Goal: Transaction & Acquisition: Download file/media

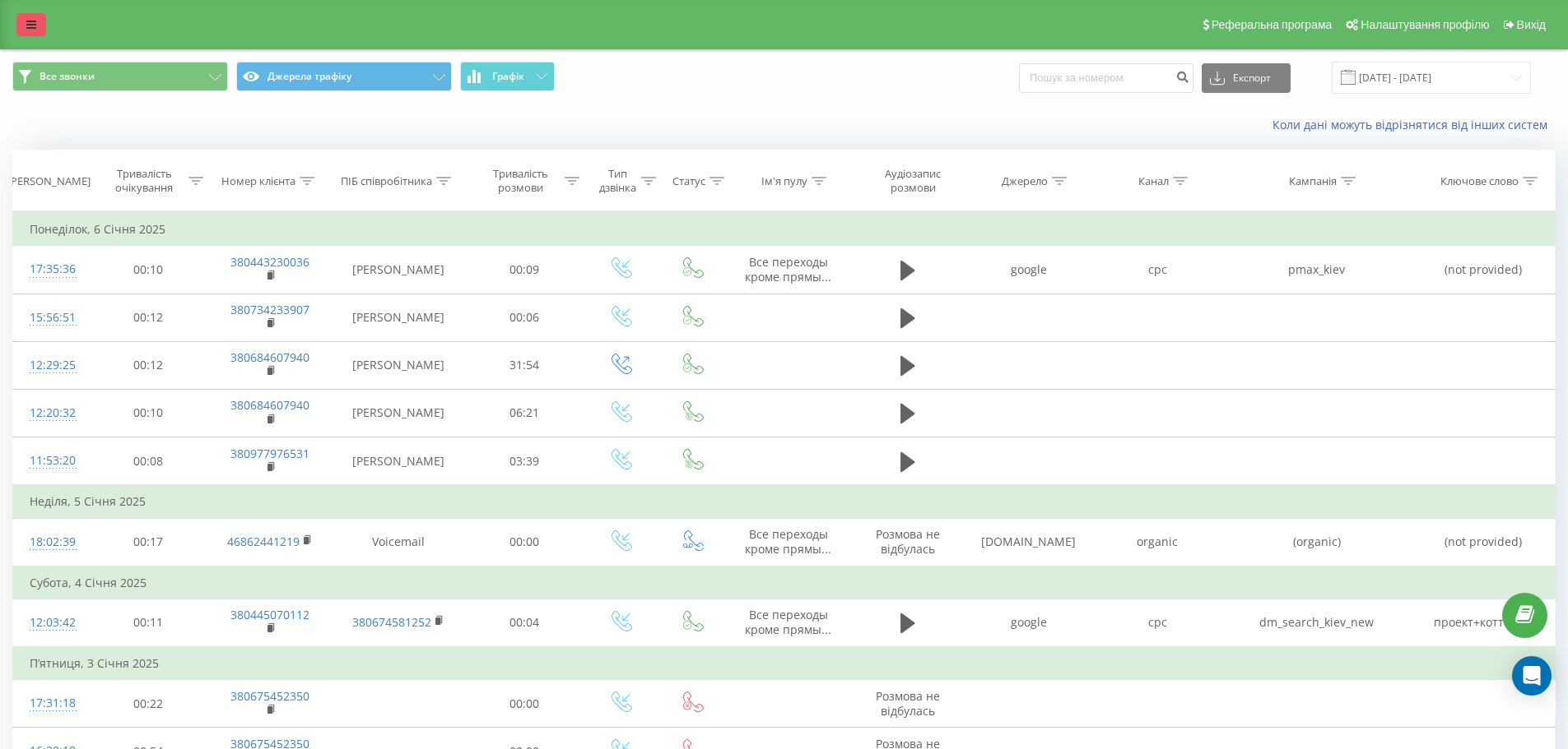
click at [32, 28] on icon at bounding box center [31, 24] width 10 height 12
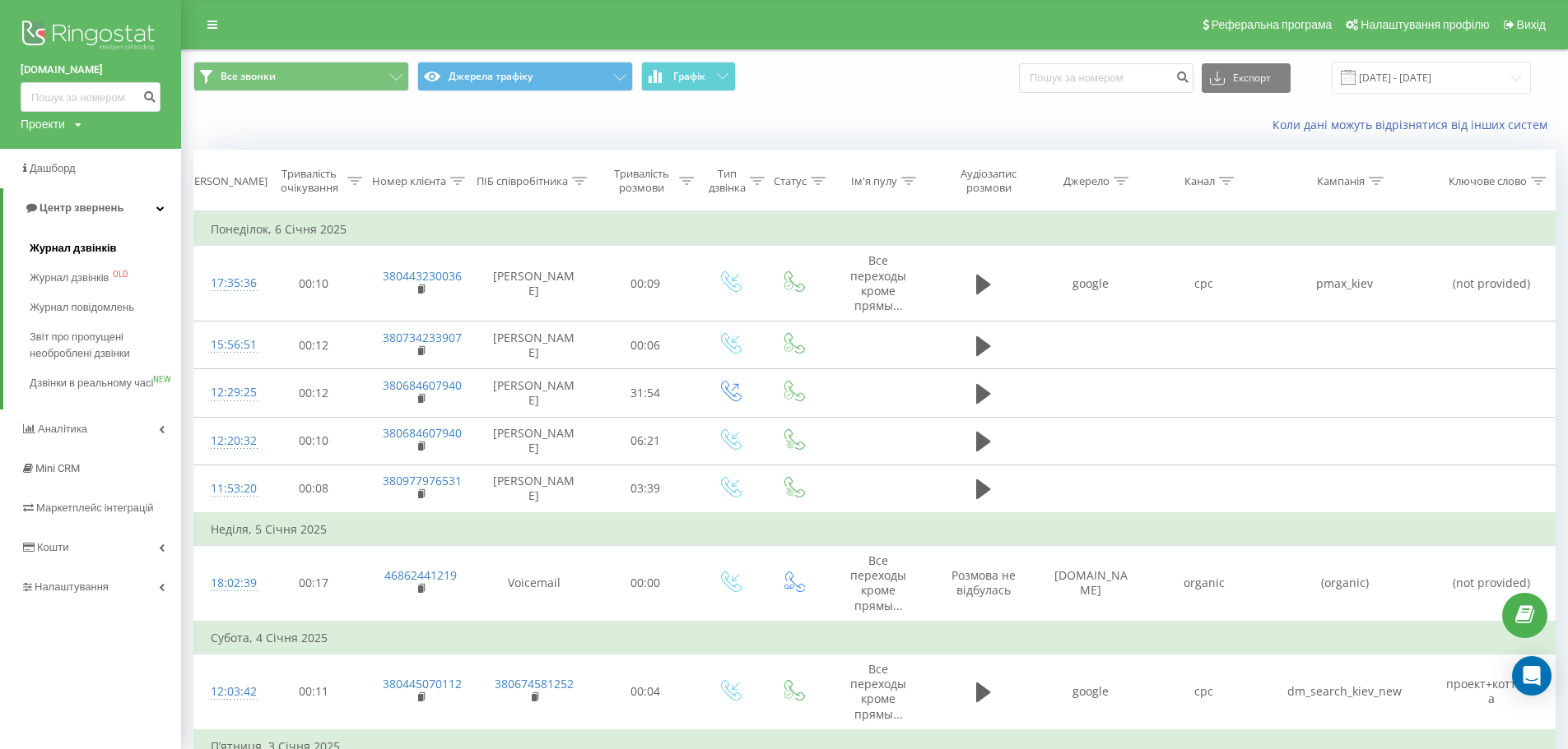
click at [54, 250] on span "Журнал дзвінків" at bounding box center [72, 248] width 87 height 17
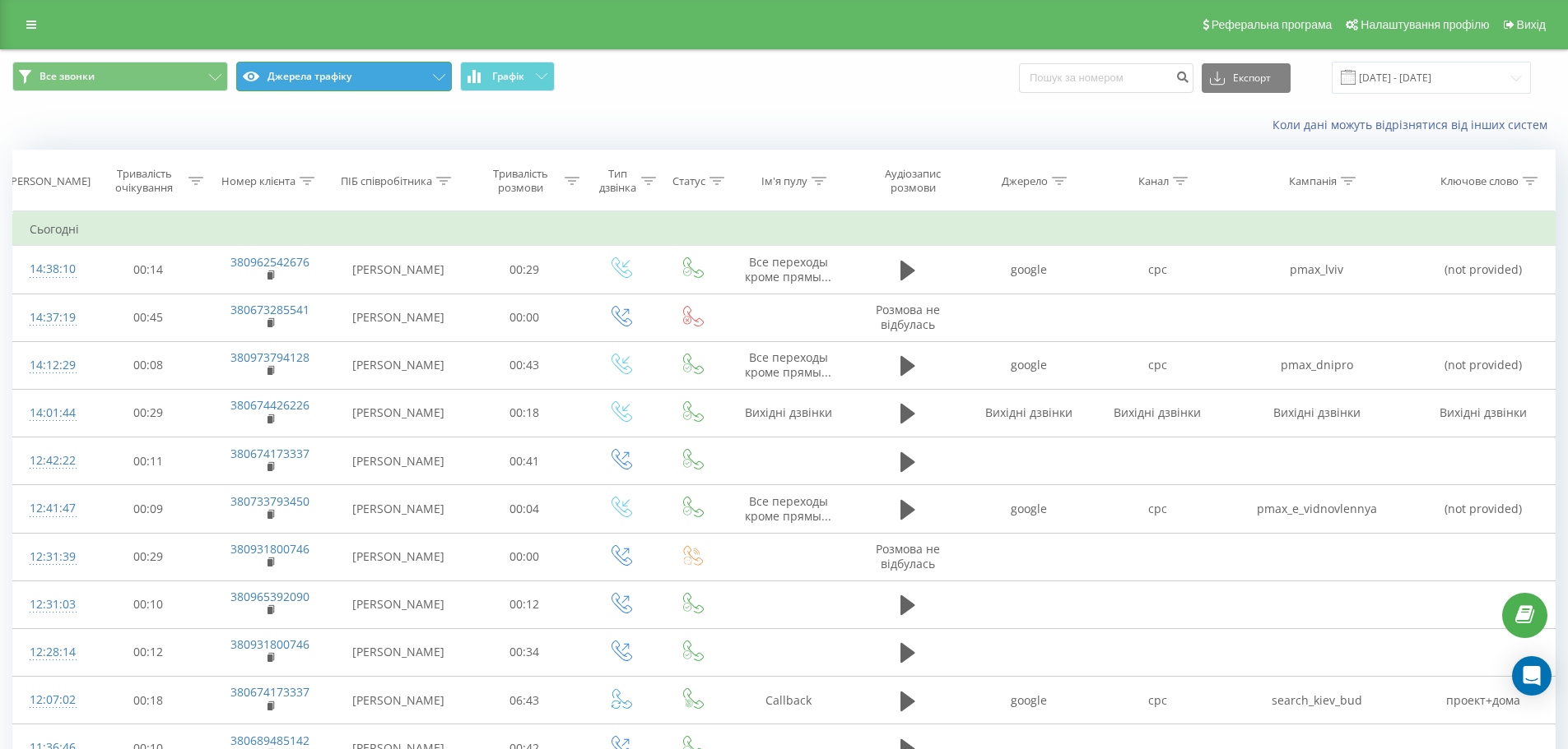
click at [379, 82] on button "Джерела трафіку" at bounding box center [344, 76] width 215 height 29
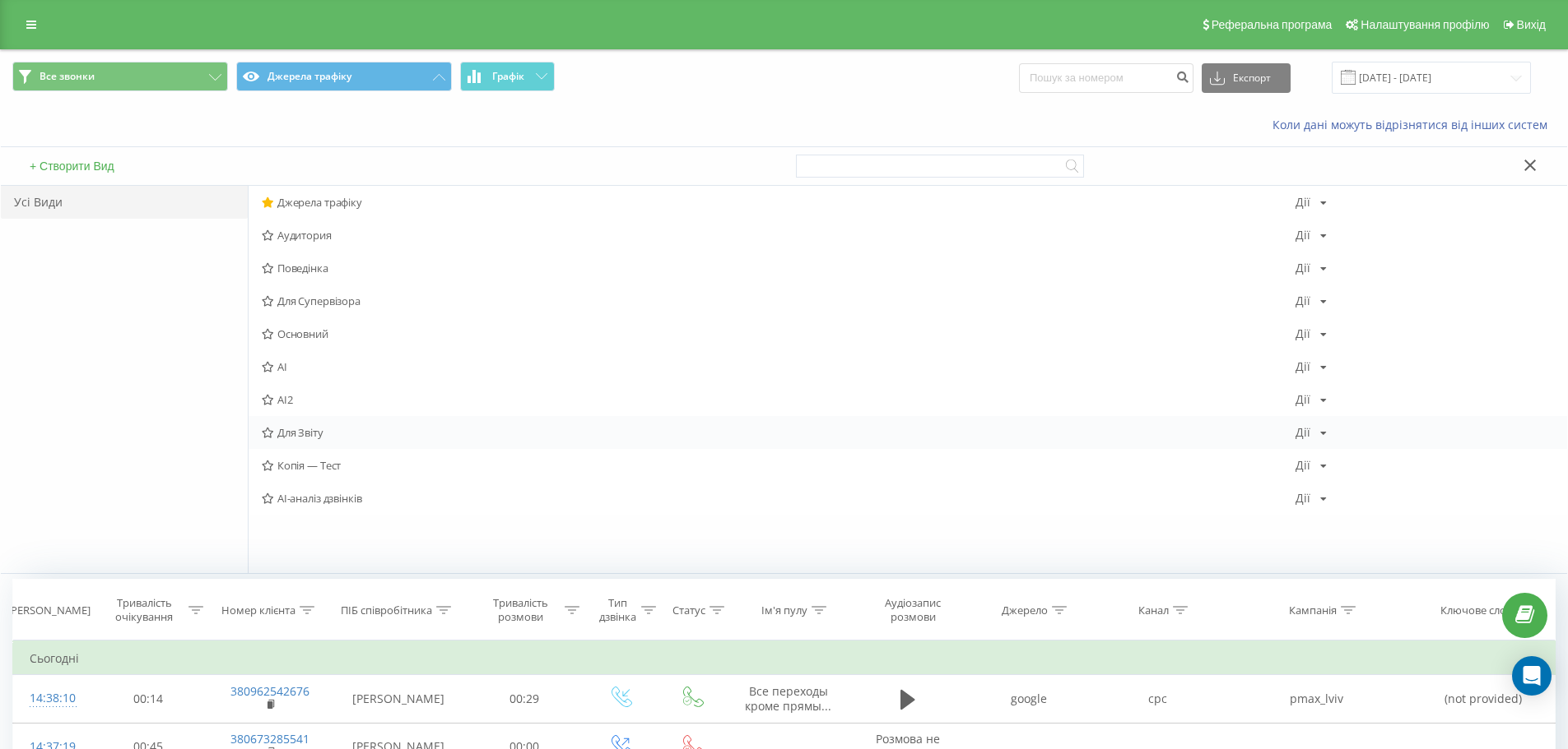
click at [343, 438] on span "Для Звіту" at bounding box center [778, 433] width 1033 height 12
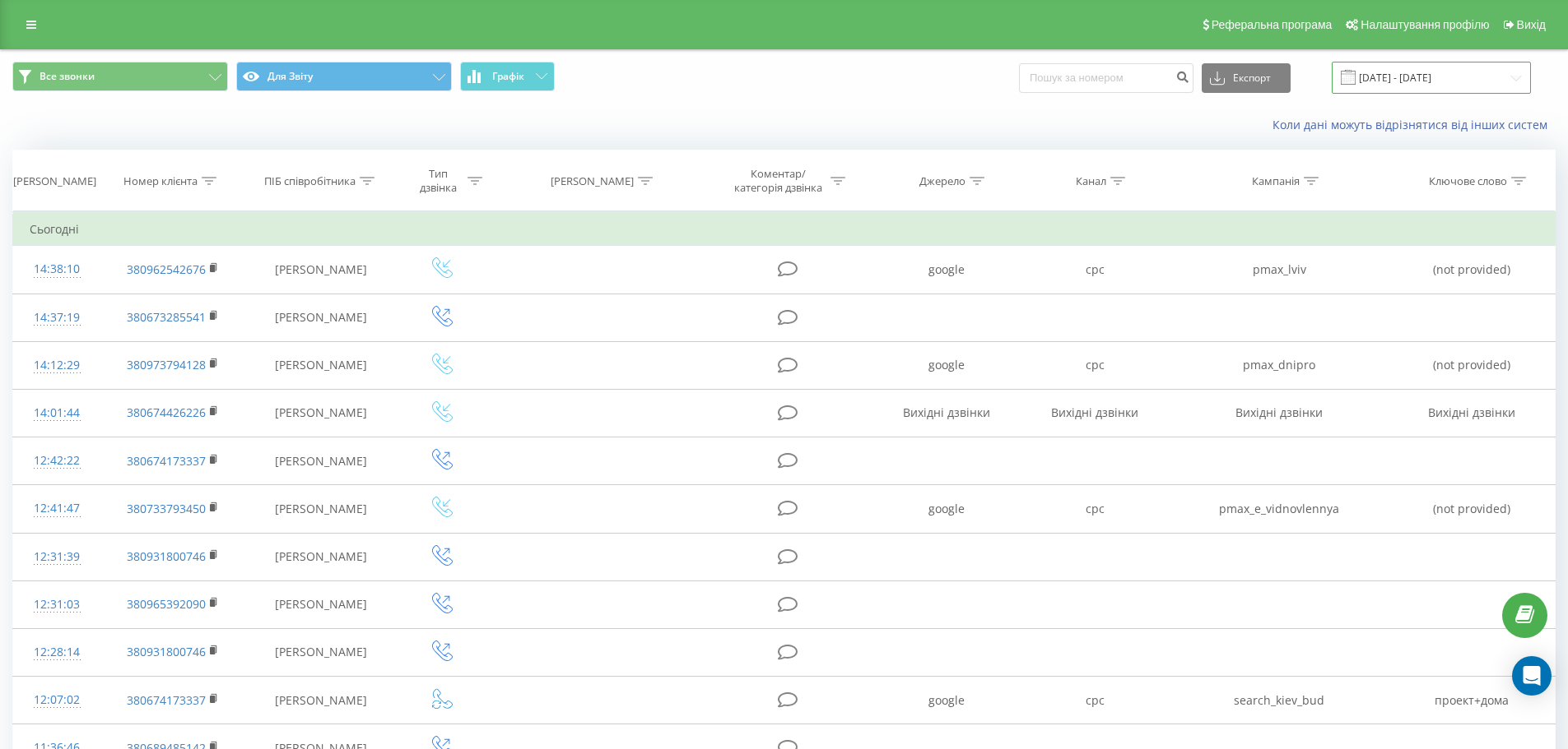
click at [1421, 79] on input "21.07.2025 - 21.08.2025" at bounding box center [1431, 77] width 199 height 32
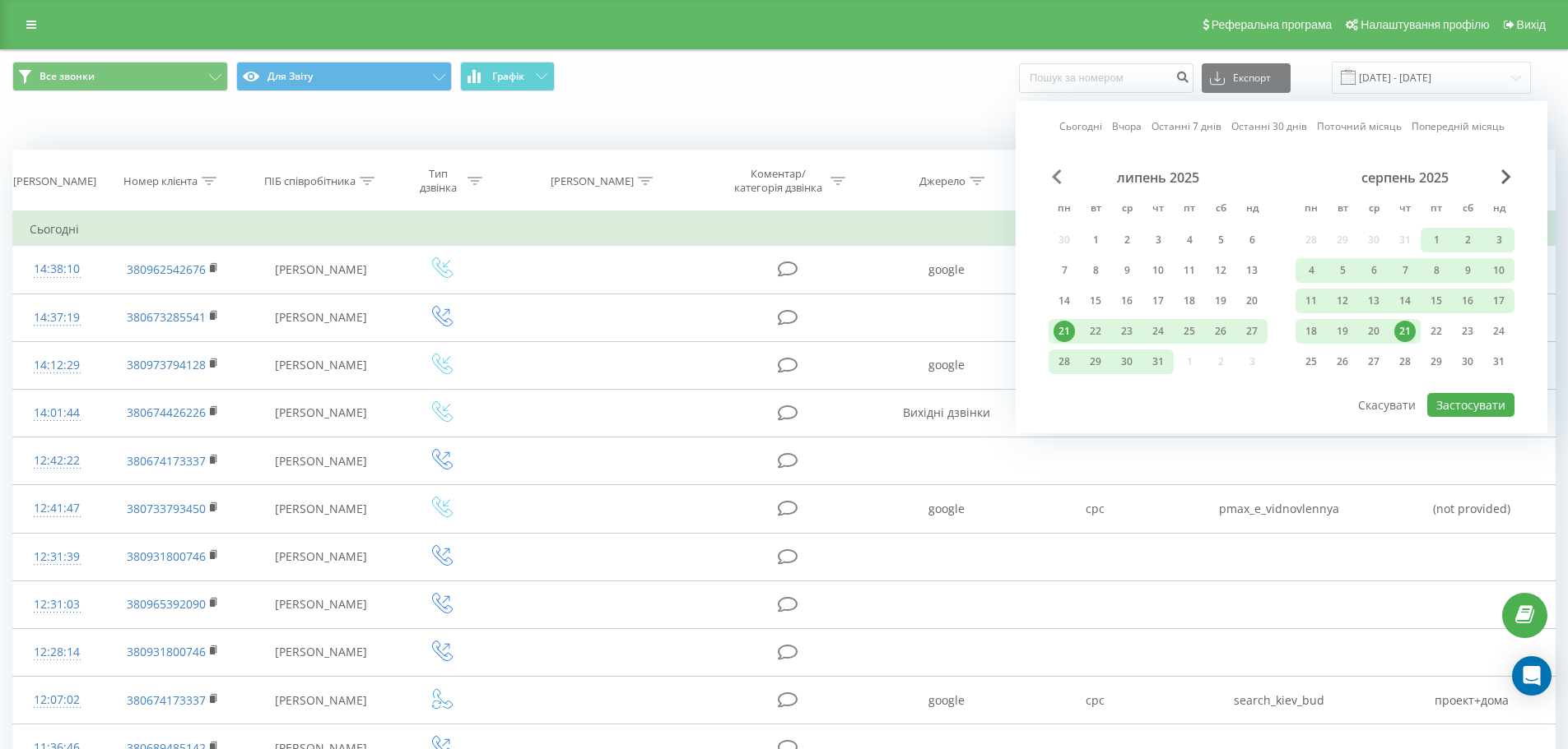
click at [1057, 177] on span "Previous Month" at bounding box center [1057, 176] width 10 height 15
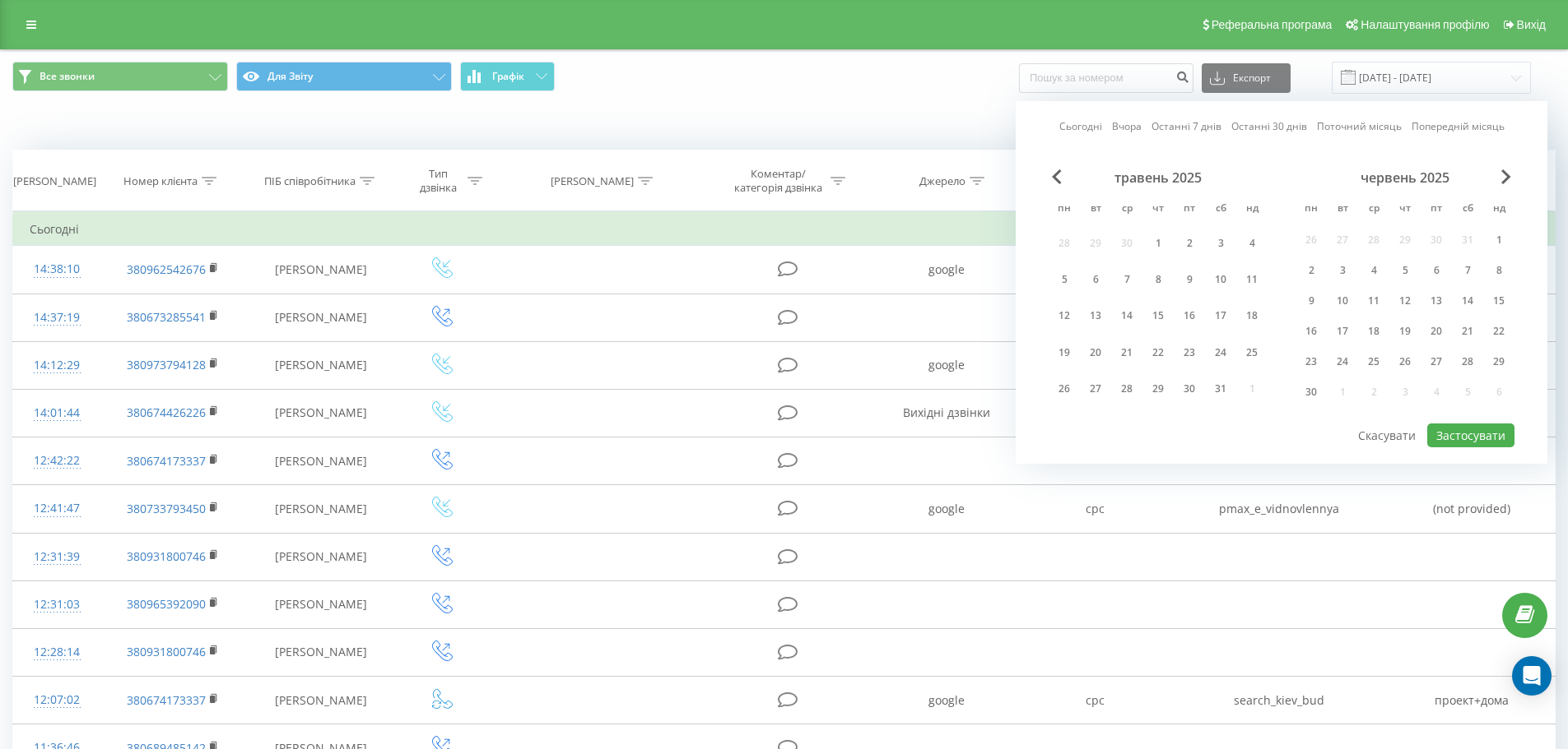
click at [1065, 177] on div "травень 2025" at bounding box center [1158, 177] width 219 height 17
click at [1054, 178] on span "Previous Month" at bounding box center [1057, 176] width 10 height 15
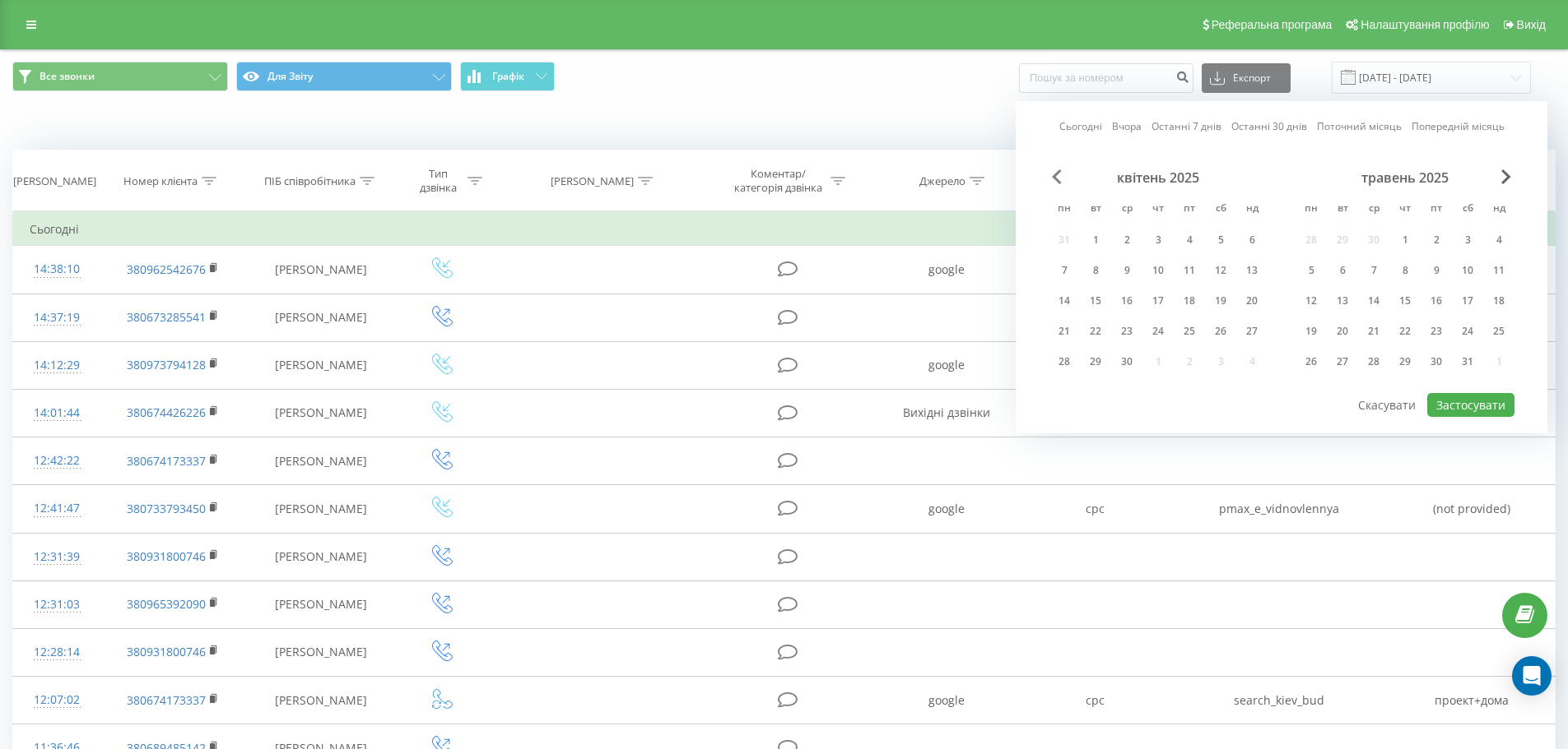
click at [1054, 178] on span "Previous Month" at bounding box center [1057, 176] width 10 height 15
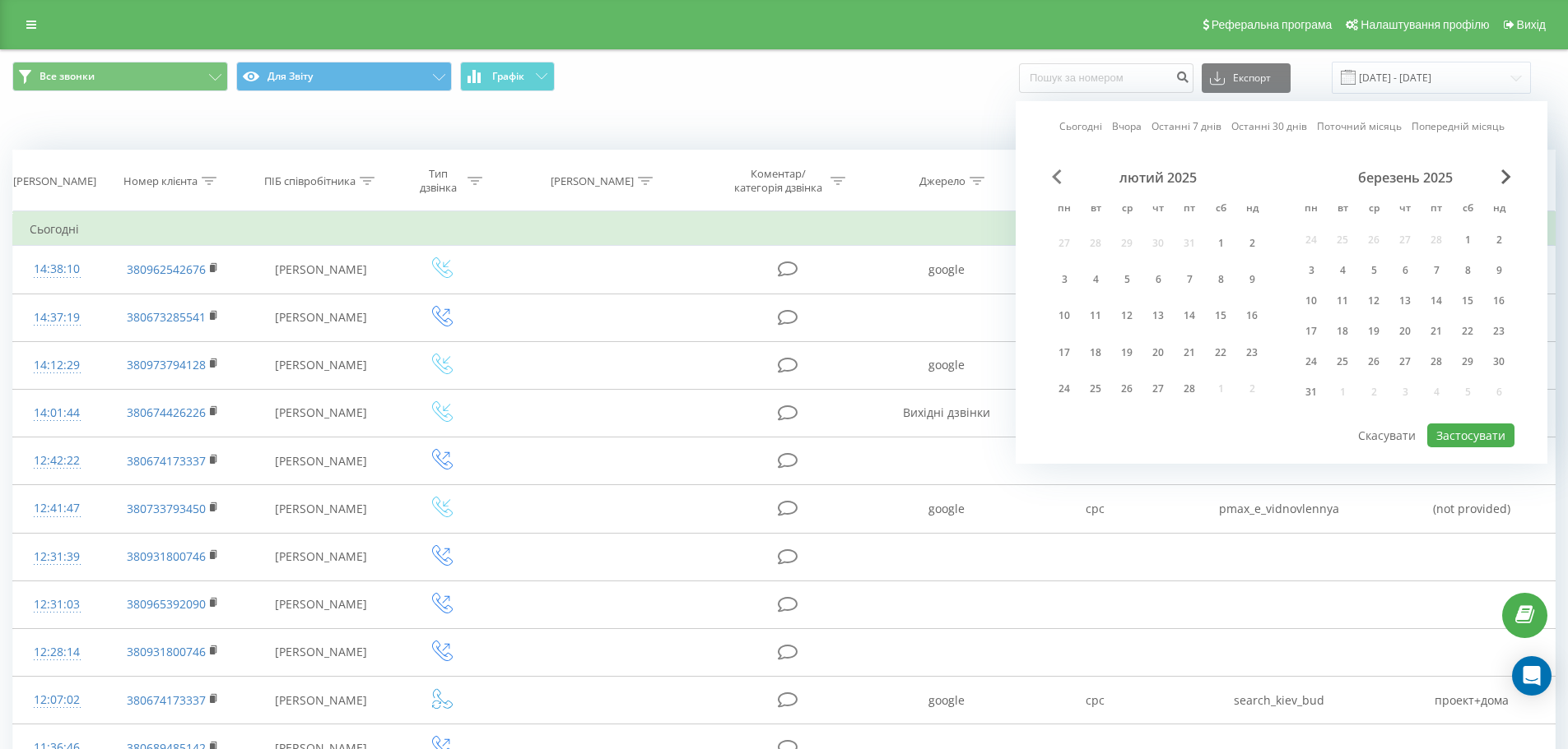
click at [1054, 178] on span "Previous Month" at bounding box center [1057, 176] width 10 height 15
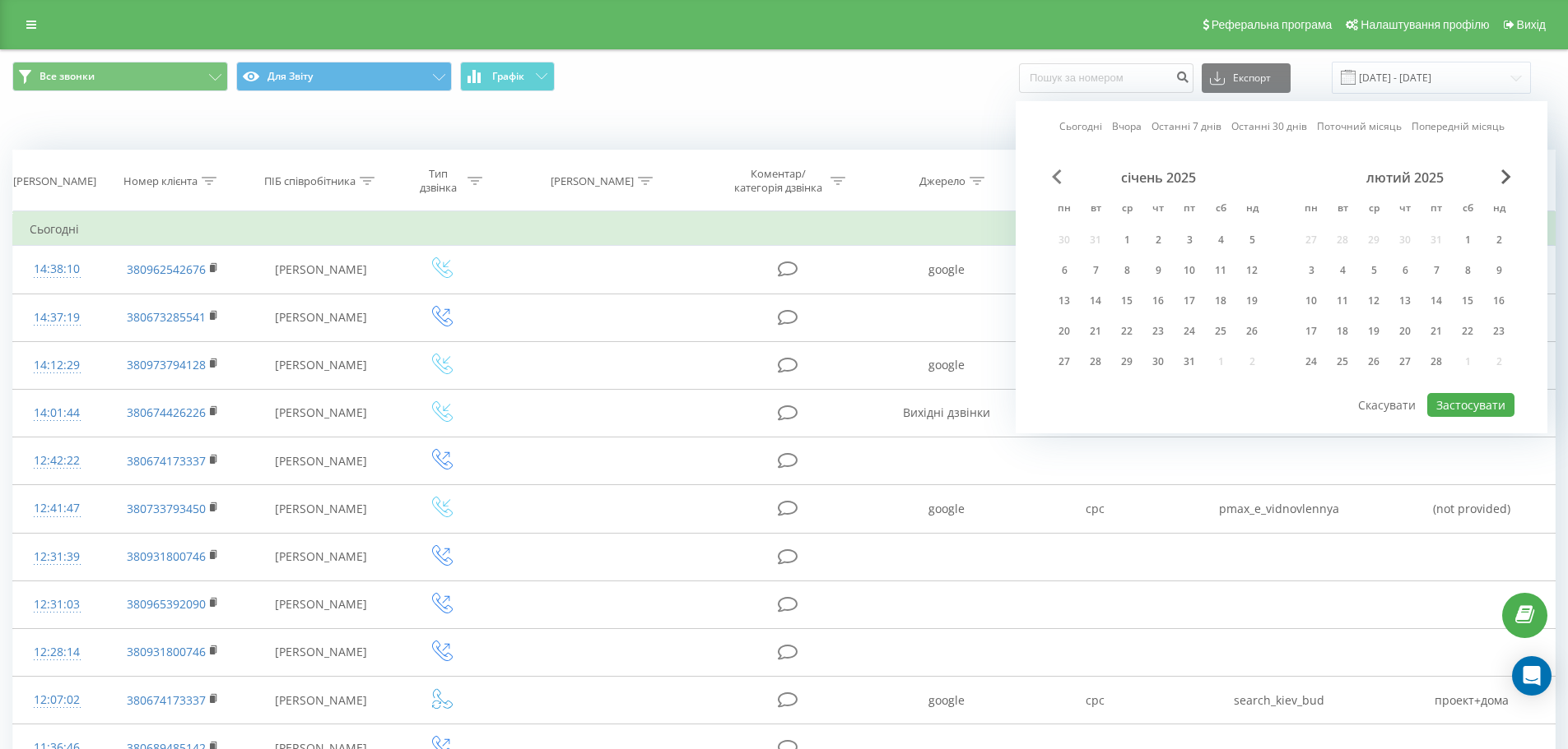
click at [1054, 178] on span "Previous Month" at bounding box center [1057, 176] width 10 height 15
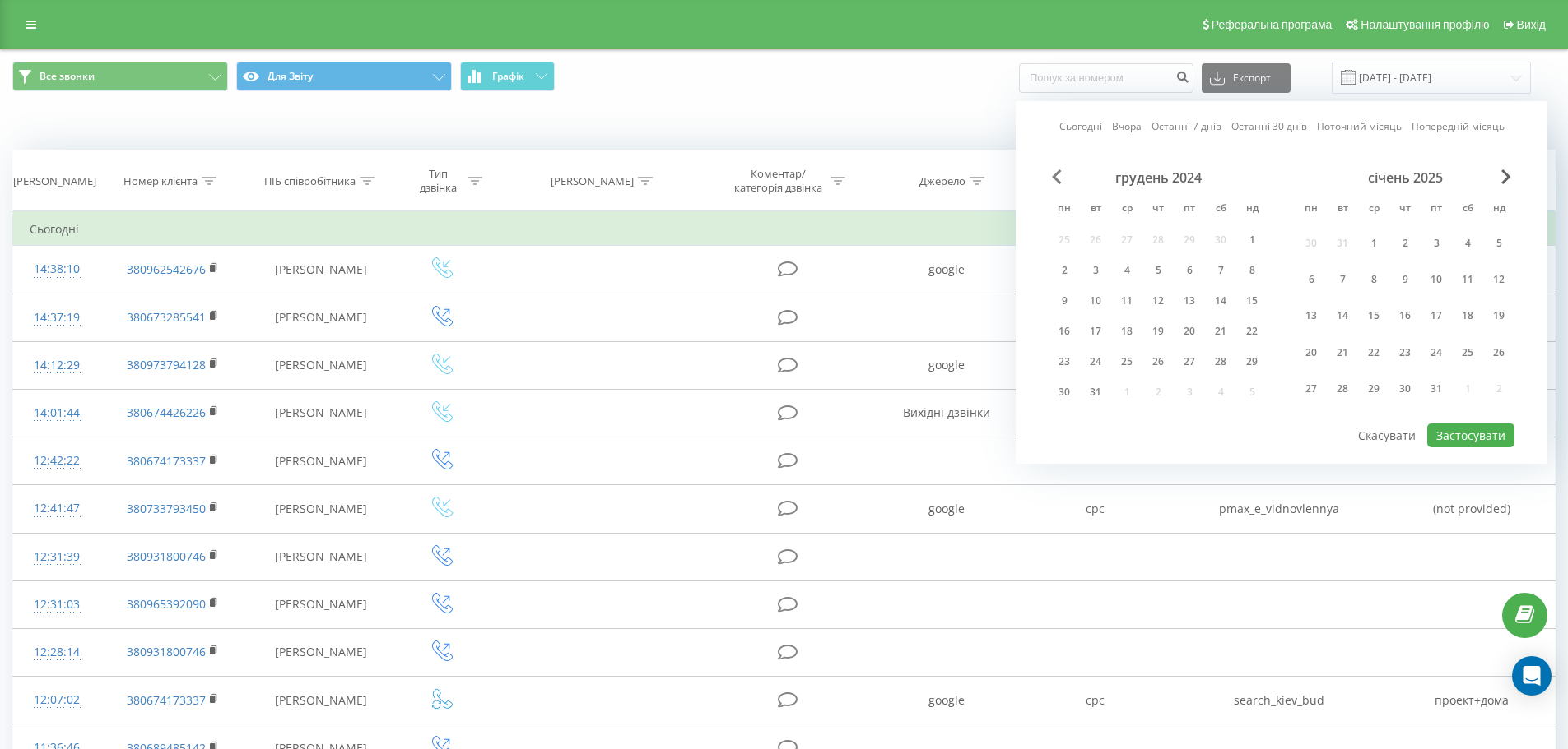
click at [1054, 178] on span "Previous Month" at bounding box center [1057, 176] width 10 height 15
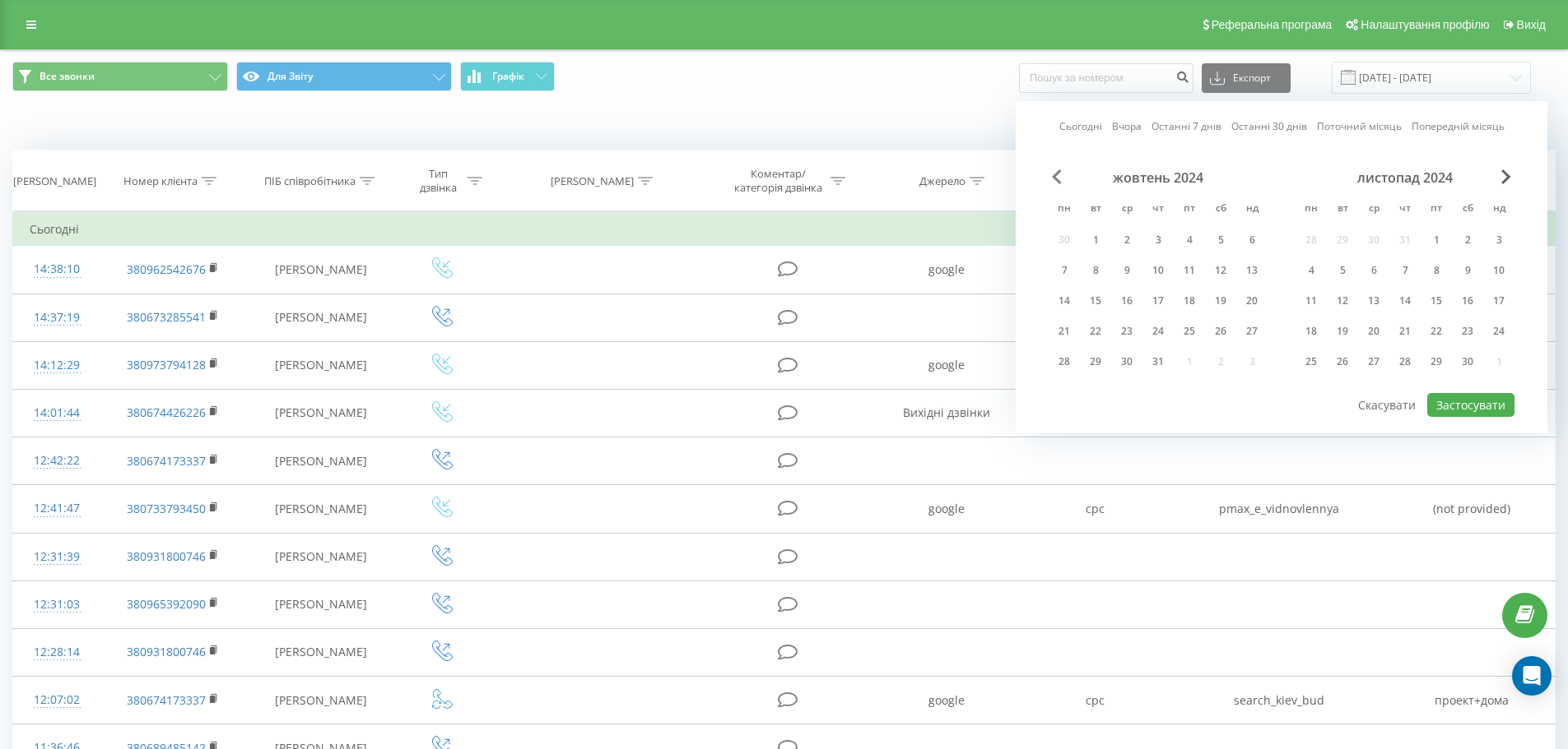
click at [1054, 178] on span "Previous Month" at bounding box center [1057, 176] width 10 height 15
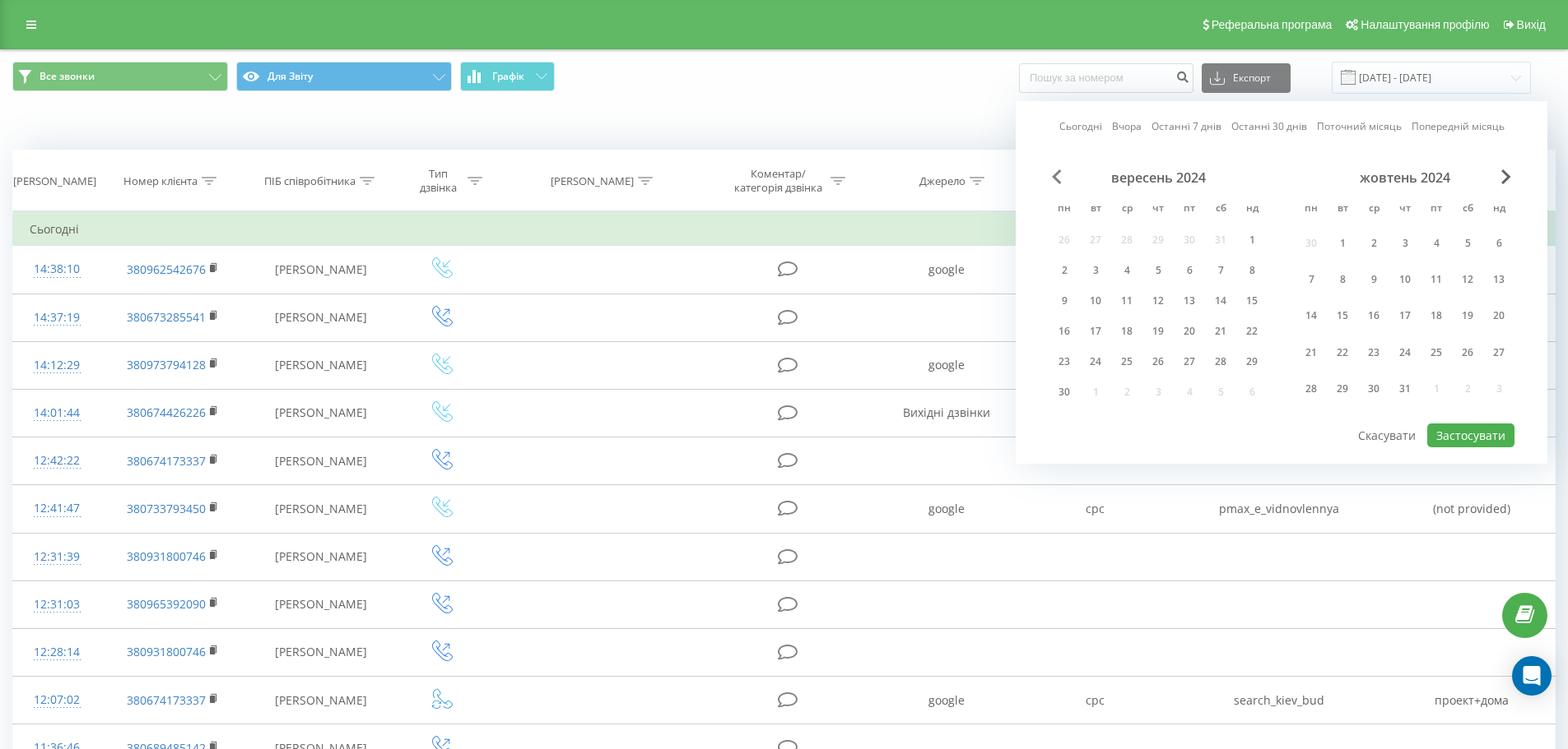
click at [1054, 178] on span "Previous Month" at bounding box center [1057, 176] width 10 height 15
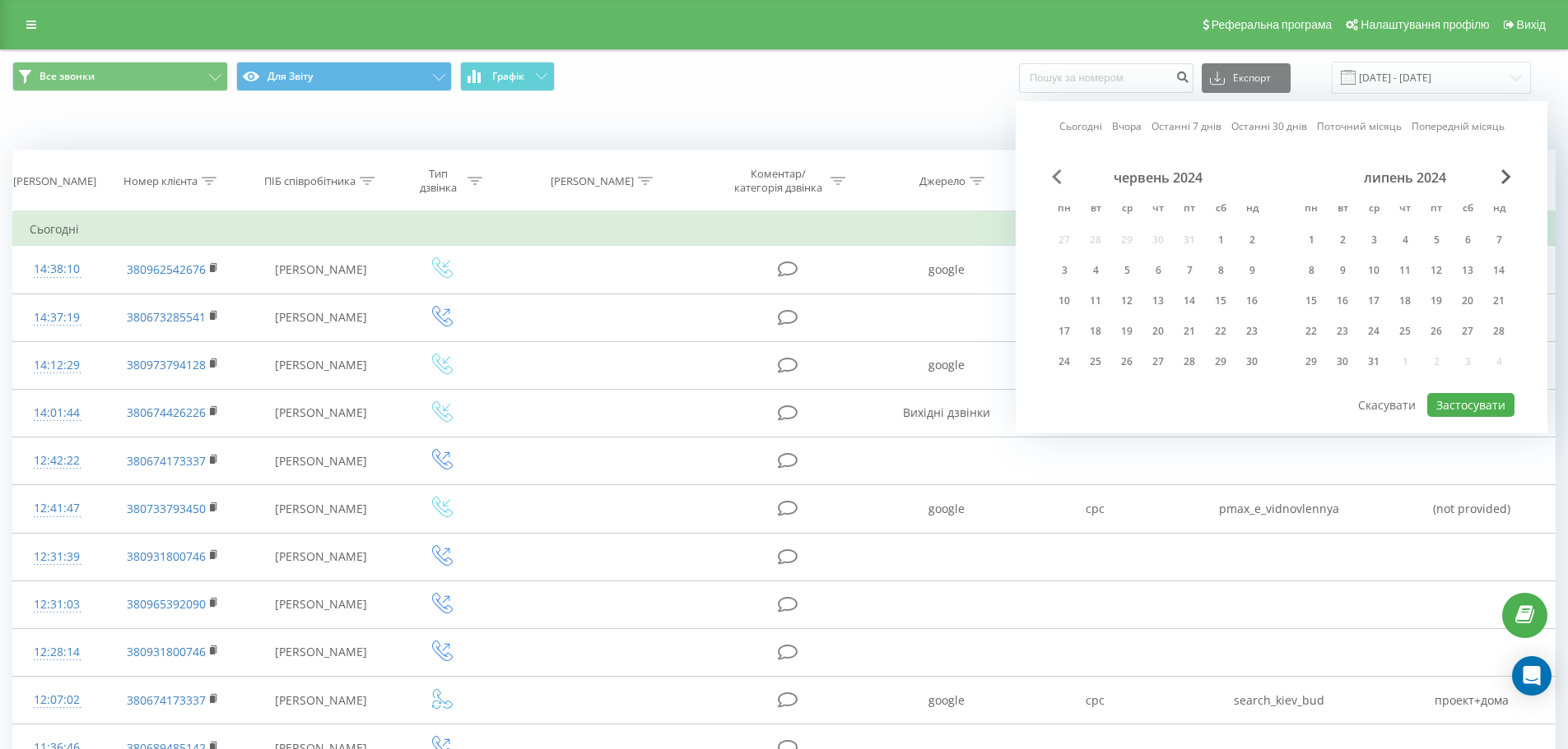
click at [1054, 178] on span "Previous Month" at bounding box center [1057, 176] width 10 height 15
click at [1501, 173] on span "Next Month" at bounding box center [1506, 176] width 10 height 15
click at [1123, 236] on div "1" at bounding box center [1126, 240] width 22 height 22
click at [1509, 178] on span "Next Month" at bounding box center [1506, 176] width 10 height 15
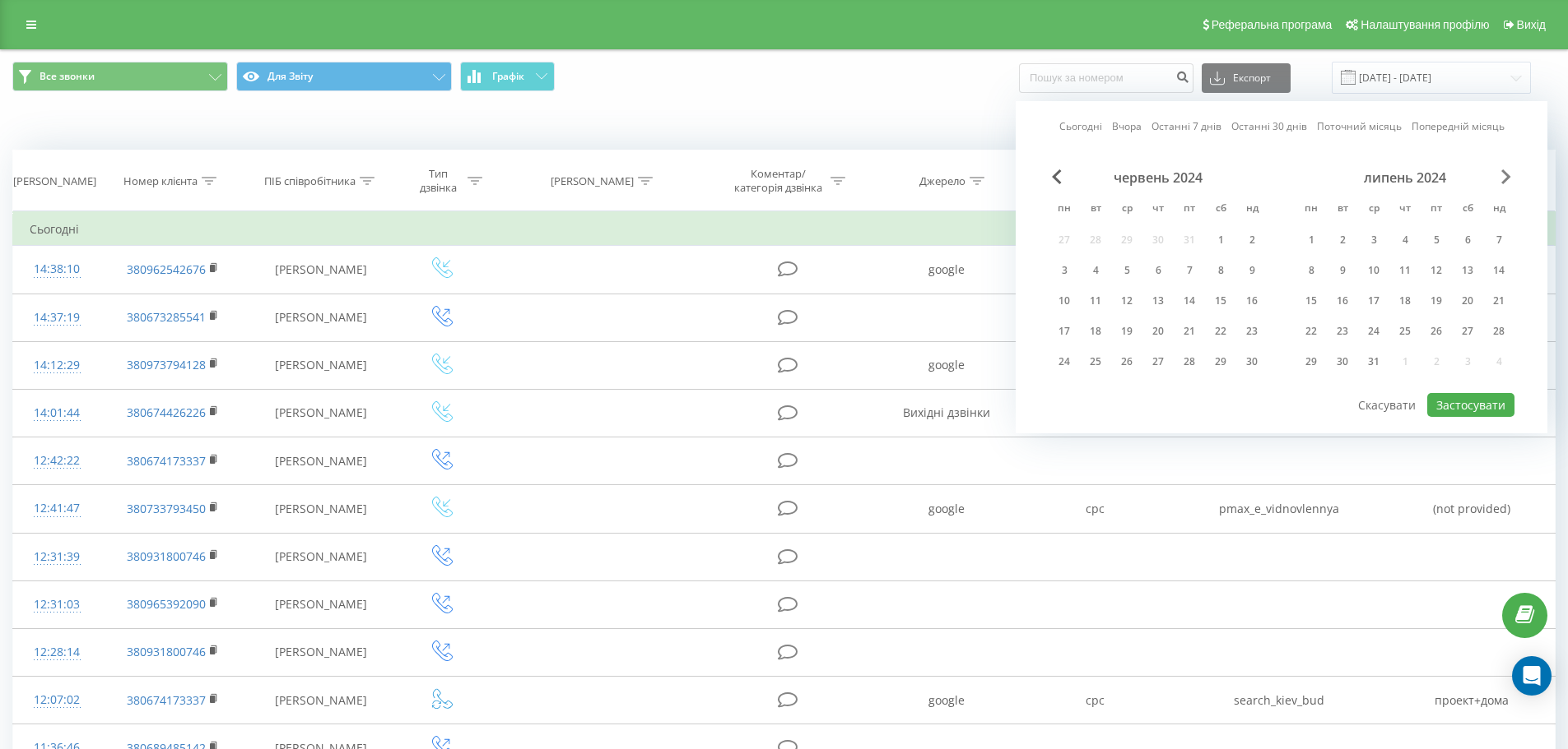
click at [1509, 178] on span "Next Month" at bounding box center [1506, 176] width 10 height 15
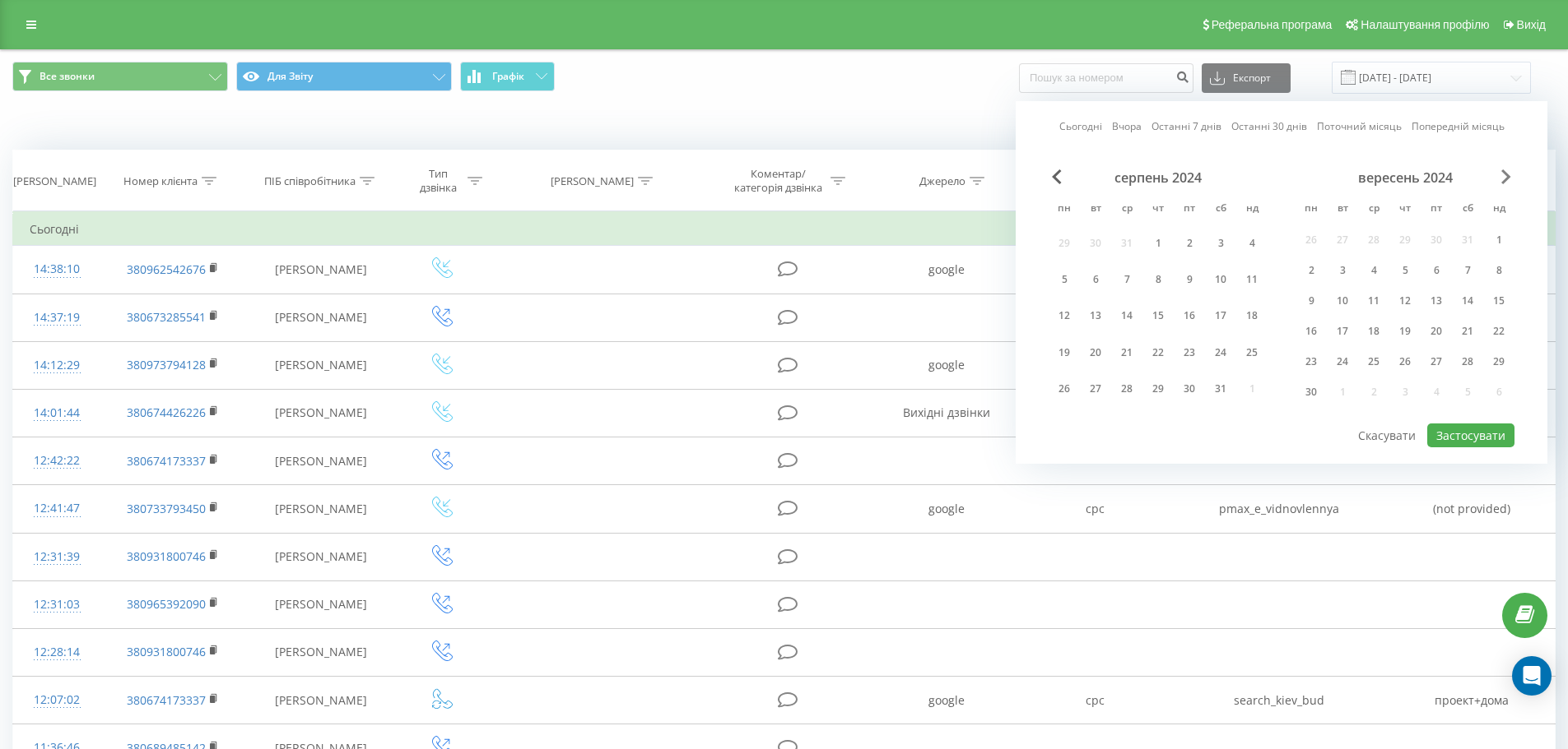
click at [1509, 178] on span "Next Month" at bounding box center [1506, 176] width 10 height 15
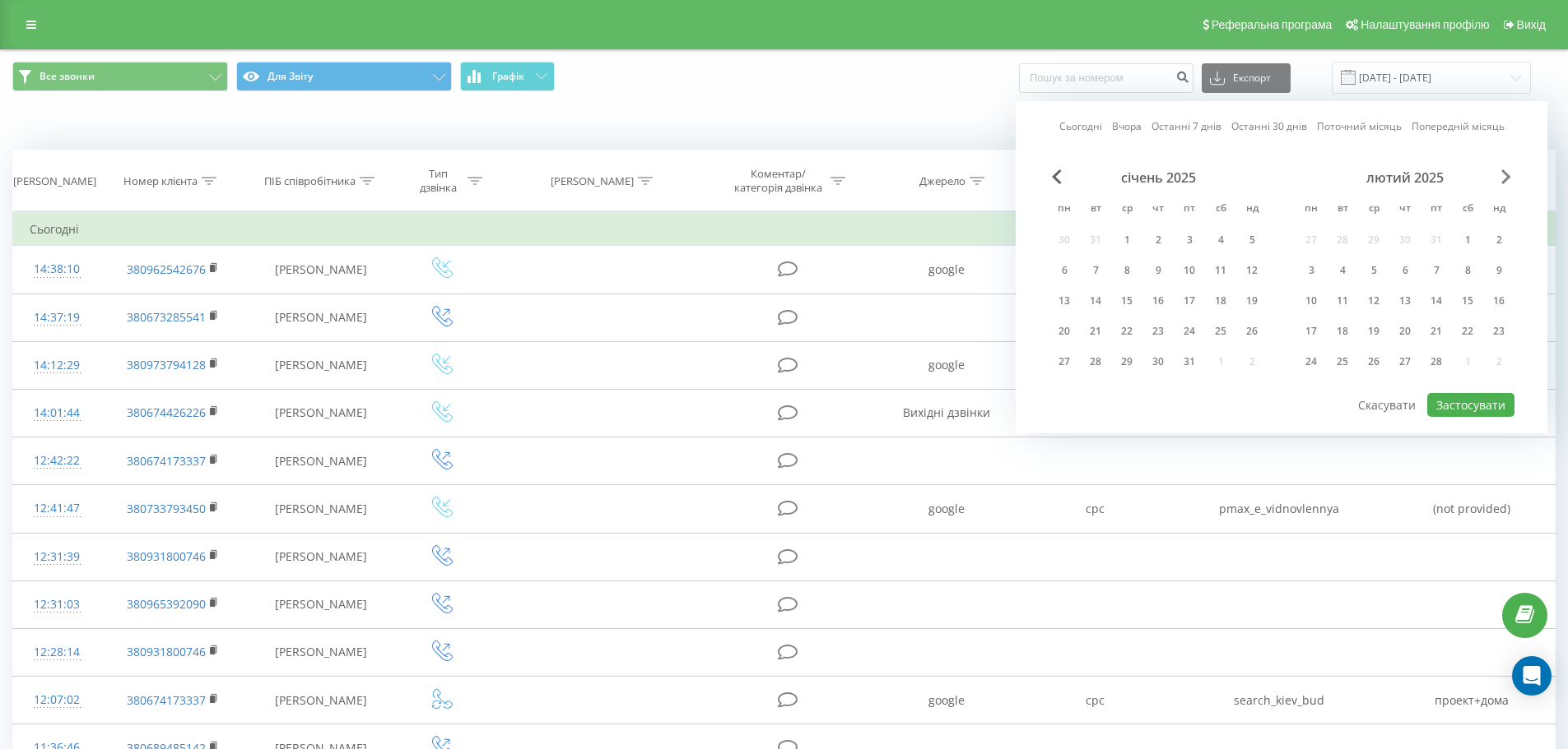
click at [1509, 178] on span "Next Month" at bounding box center [1506, 176] width 10 height 15
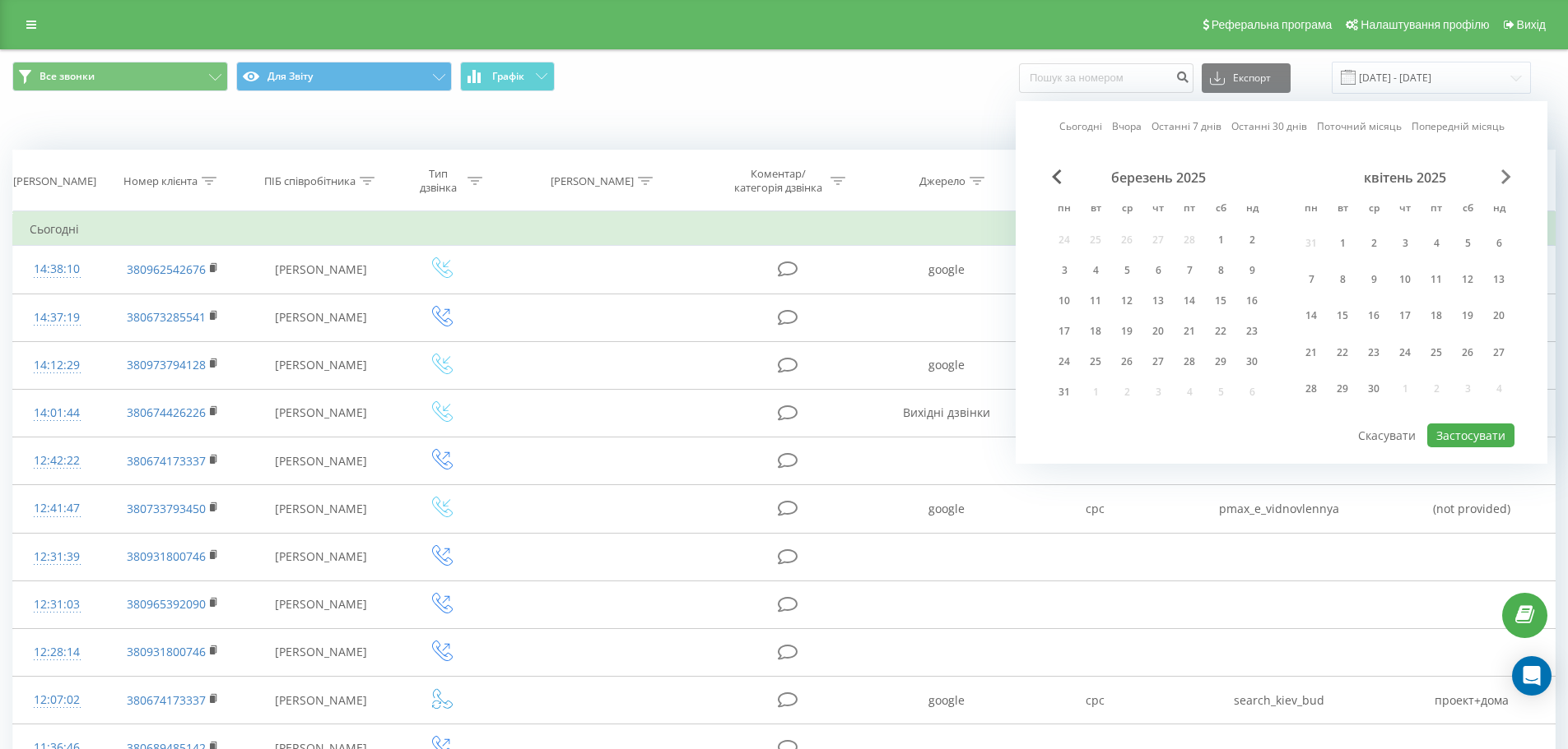
click at [1509, 178] on span "Next Month" at bounding box center [1506, 176] width 10 height 15
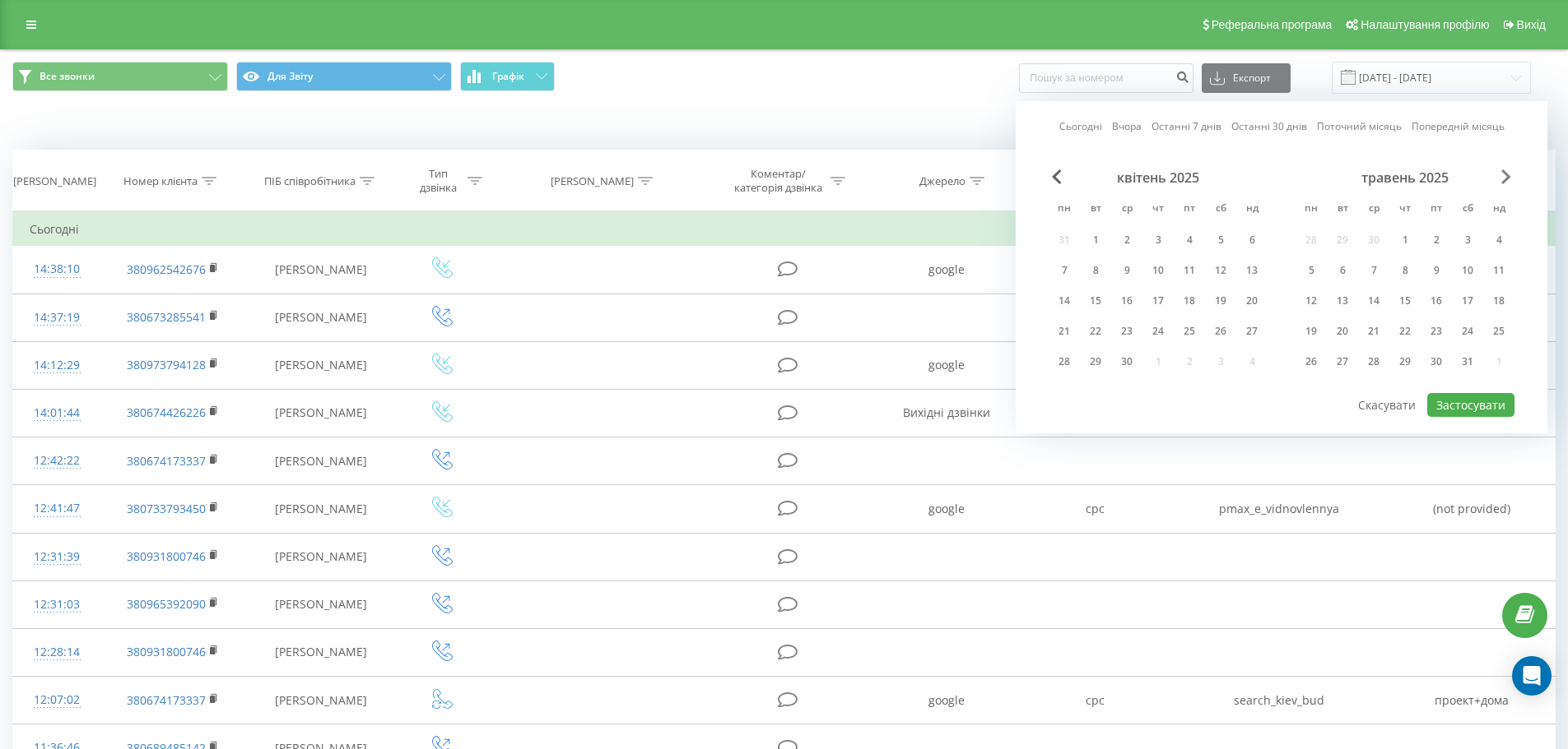
click at [1509, 178] on span "Next Month" at bounding box center [1506, 176] width 10 height 15
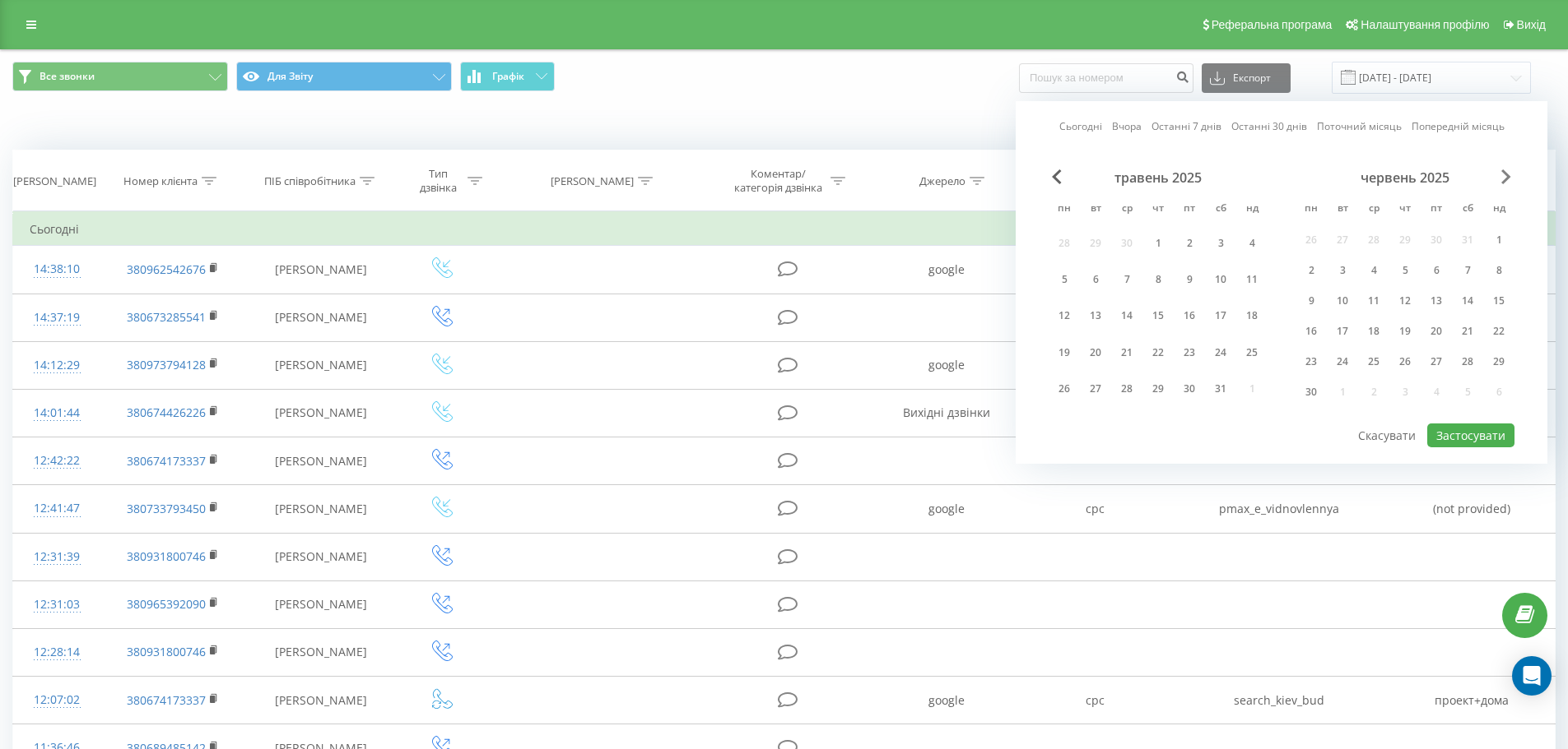
click at [1509, 178] on span "Next Month" at bounding box center [1506, 176] width 10 height 15
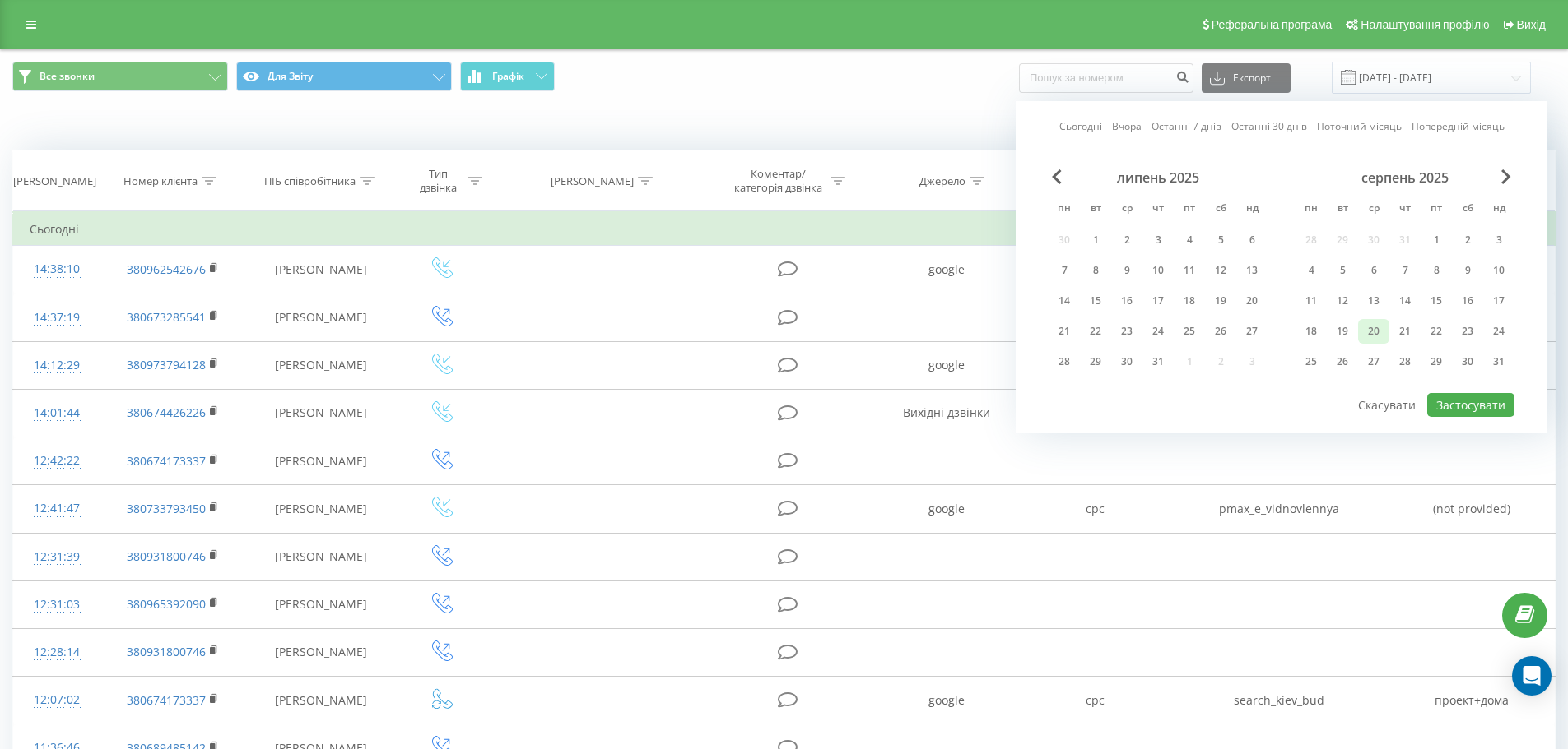
click at [1380, 332] on div "20" at bounding box center [1373, 332] width 22 height 22
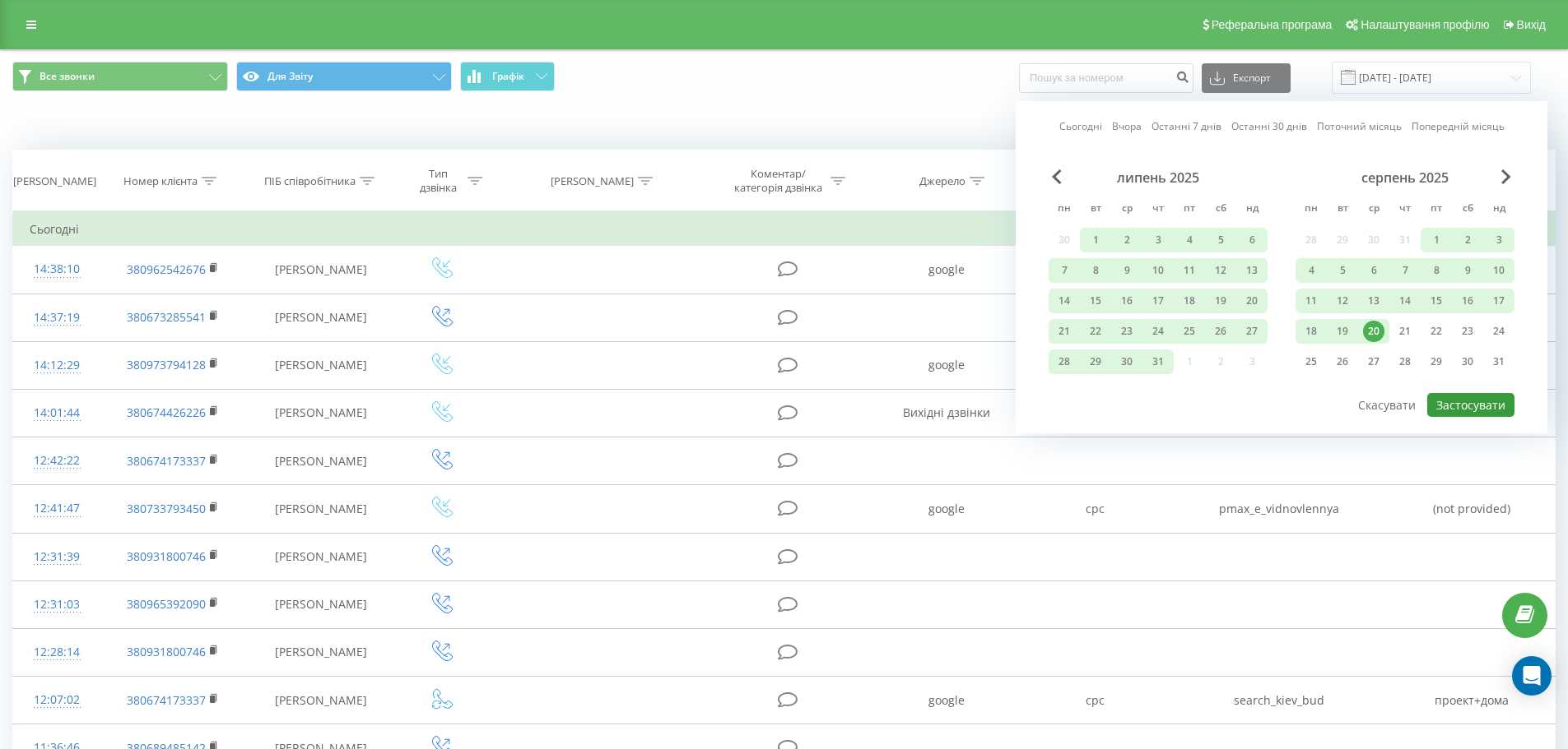
click at [1457, 408] on button "Застосувати" at bounding box center [1470, 405] width 87 height 23
type input "01.05.2024 - 20.08.2025"
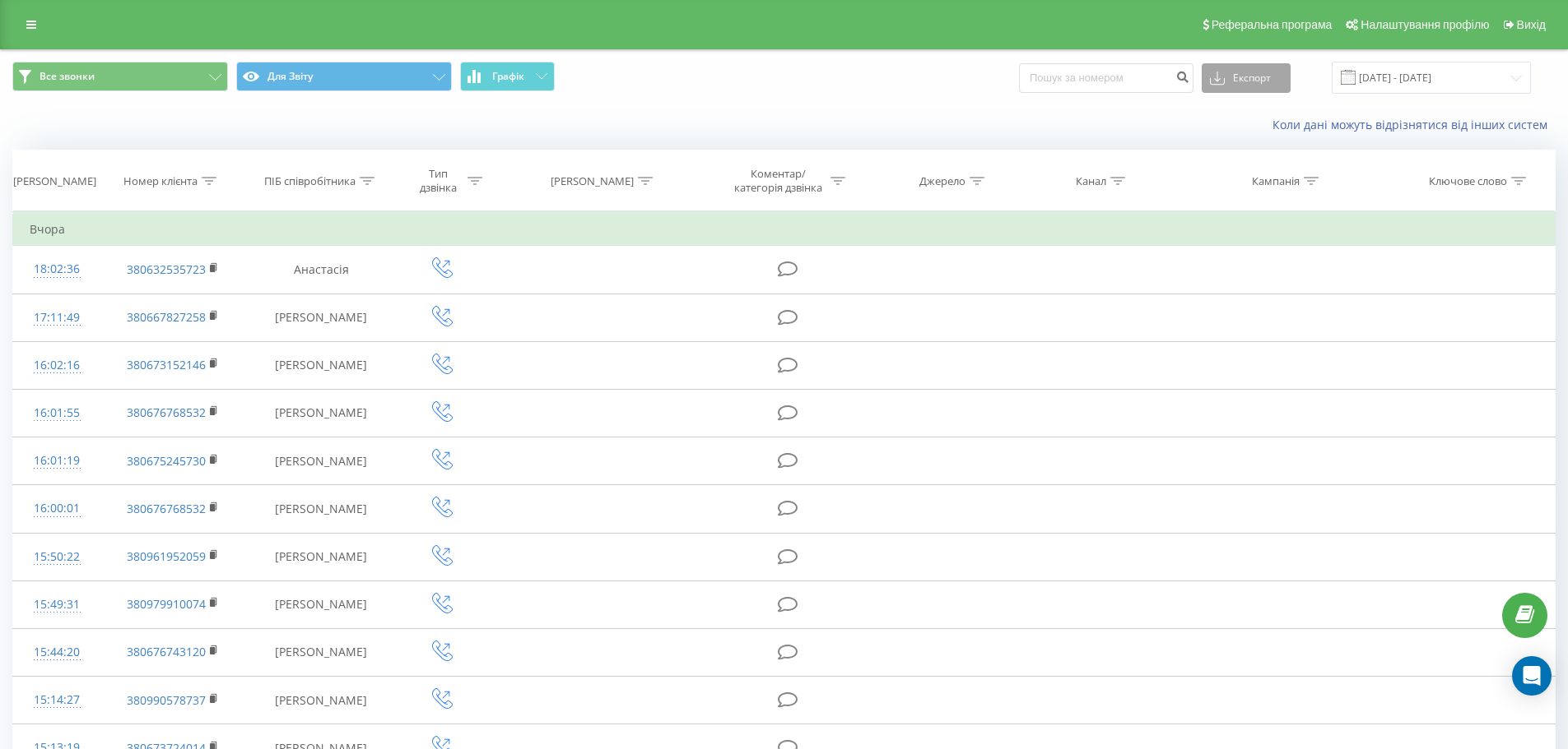
click at [1256, 72] on button "Експорт" at bounding box center [1246, 78] width 89 height 29
click at [1259, 162] on div ".xlsx" at bounding box center [1246, 167] width 87 height 29
